Goal: Answer question/provide support

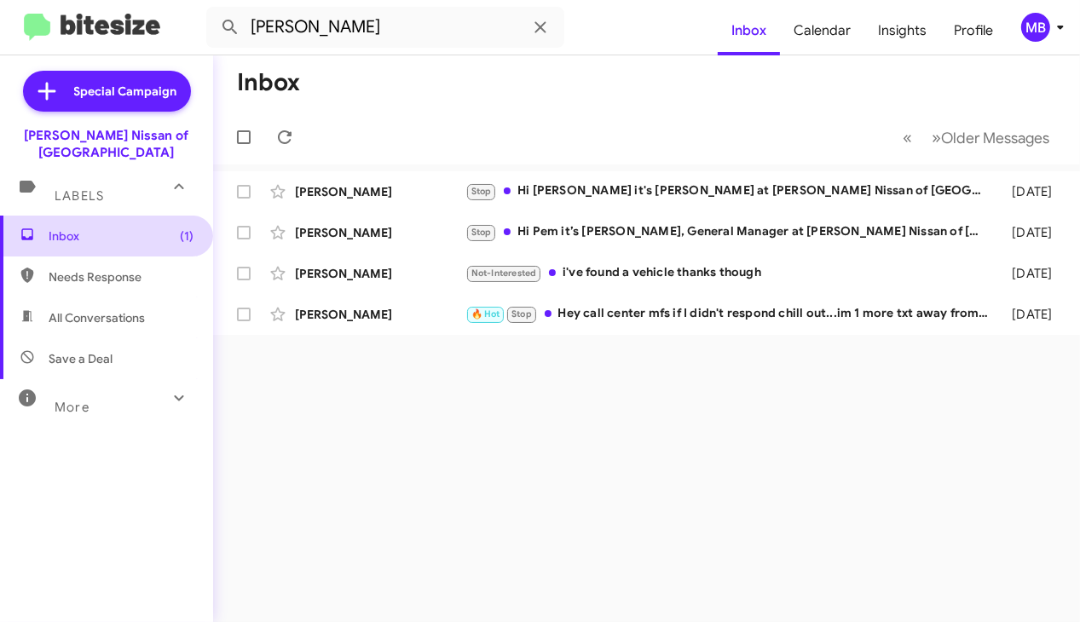
click at [86, 228] on span "Inbox (1)" at bounding box center [121, 236] width 145 height 17
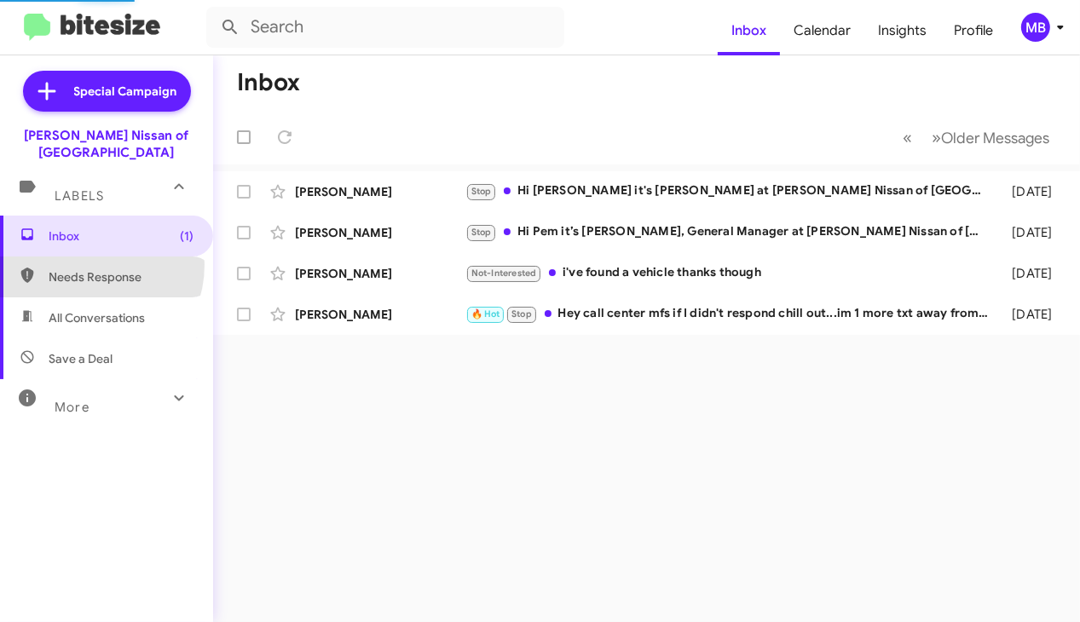
click at [87, 257] on span "Needs Response" at bounding box center [106, 277] width 213 height 41
type input "in:needs-response"
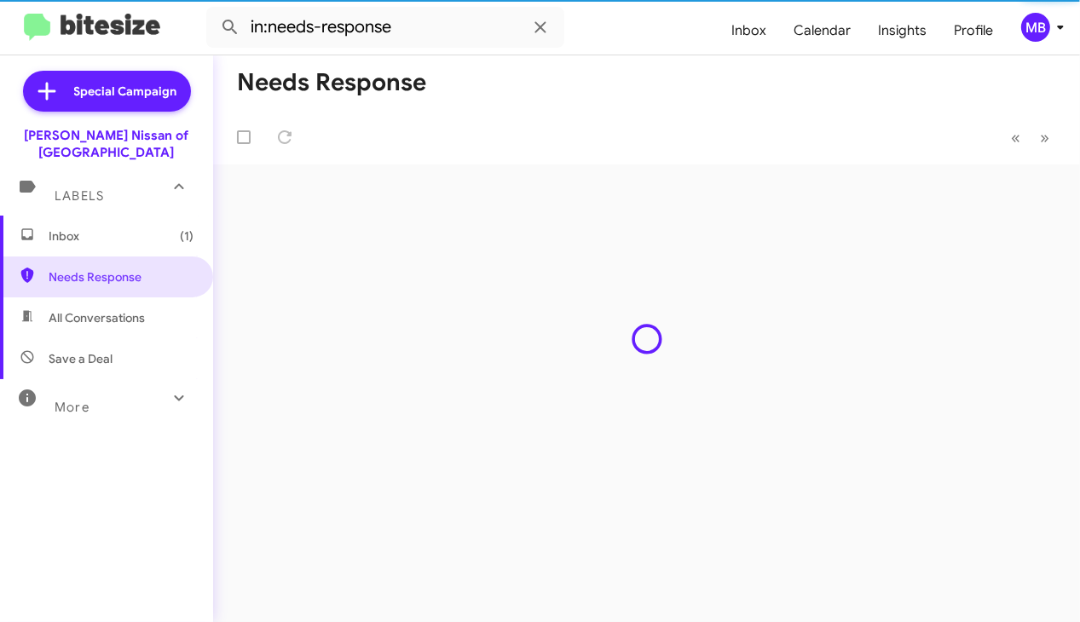
click at [89, 228] on span "Inbox (1)" at bounding box center [121, 236] width 145 height 17
